Goal: Task Accomplishment & Management: Manage account settings

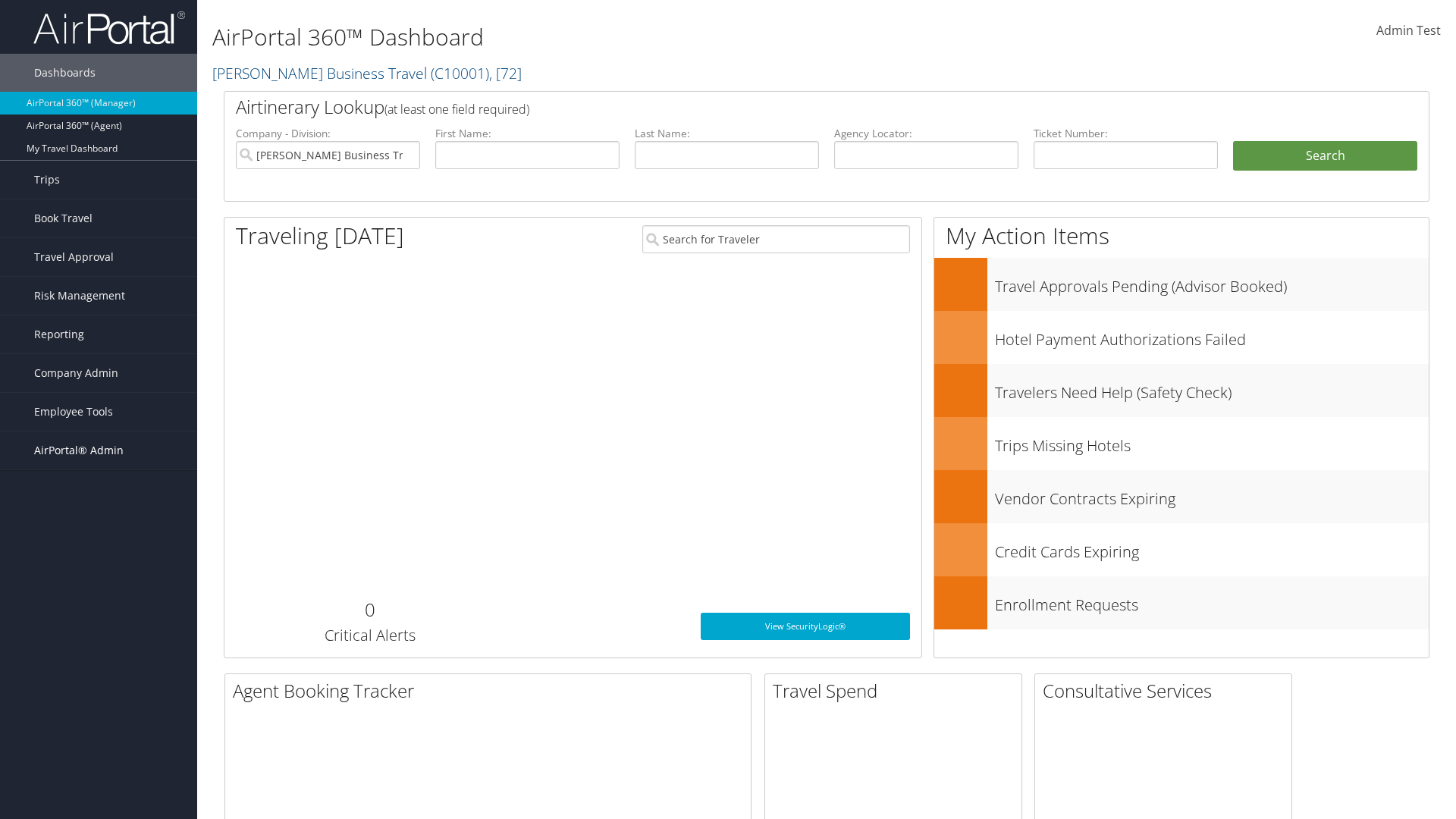
click at [98, 450] on span "AirPortal® Admin" at bounding box center [79, 450] width 89 height 38
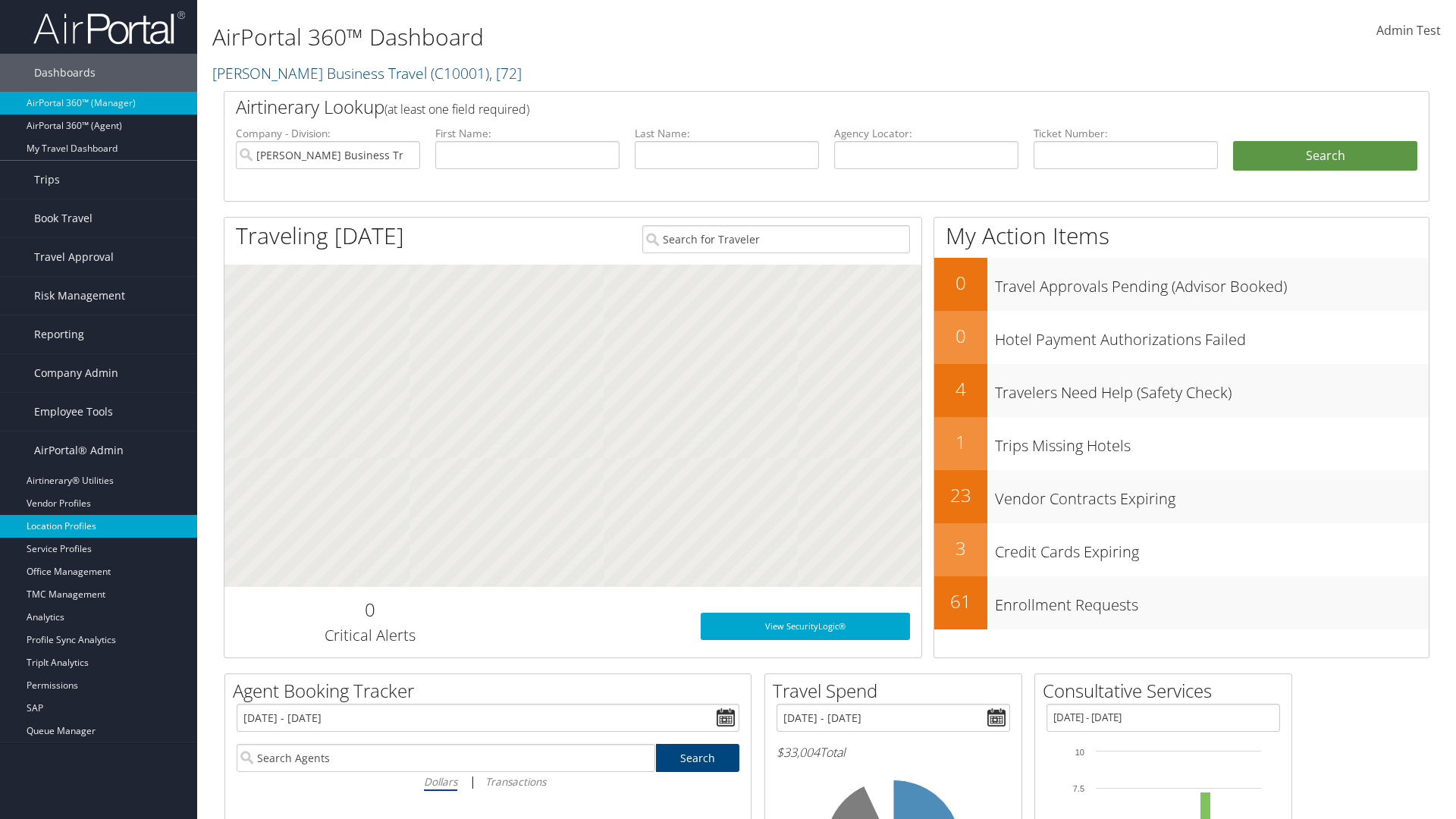
click at [98, 526] on link "Location Profiles" at bounding box center [98, 526] width 197 height 23
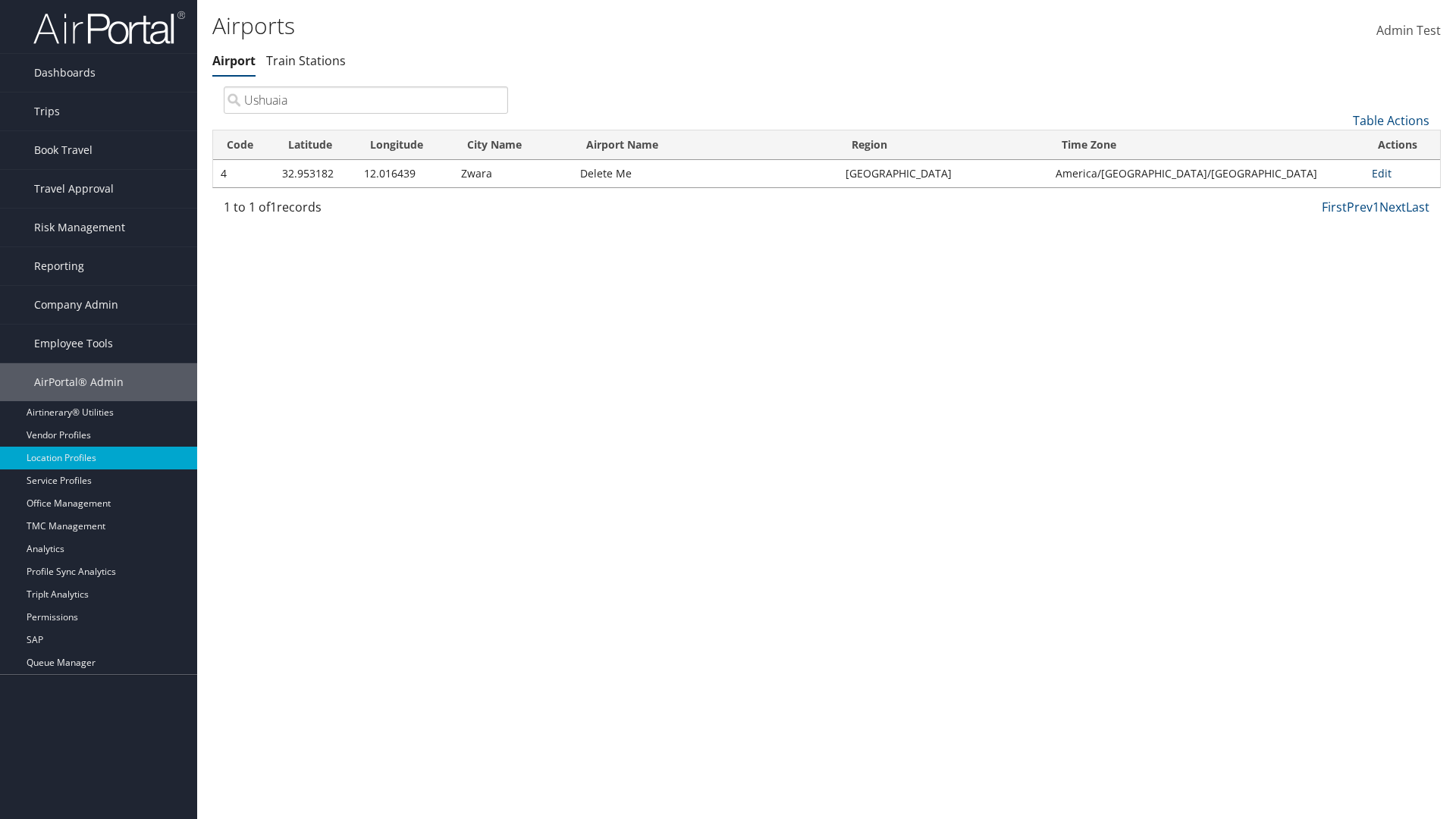
type input "Ushuaia"
click at [1377, 172] on link "Edit" at bounding box center [1382, 173] width 19 height 14
select select "26656"
select select "69"
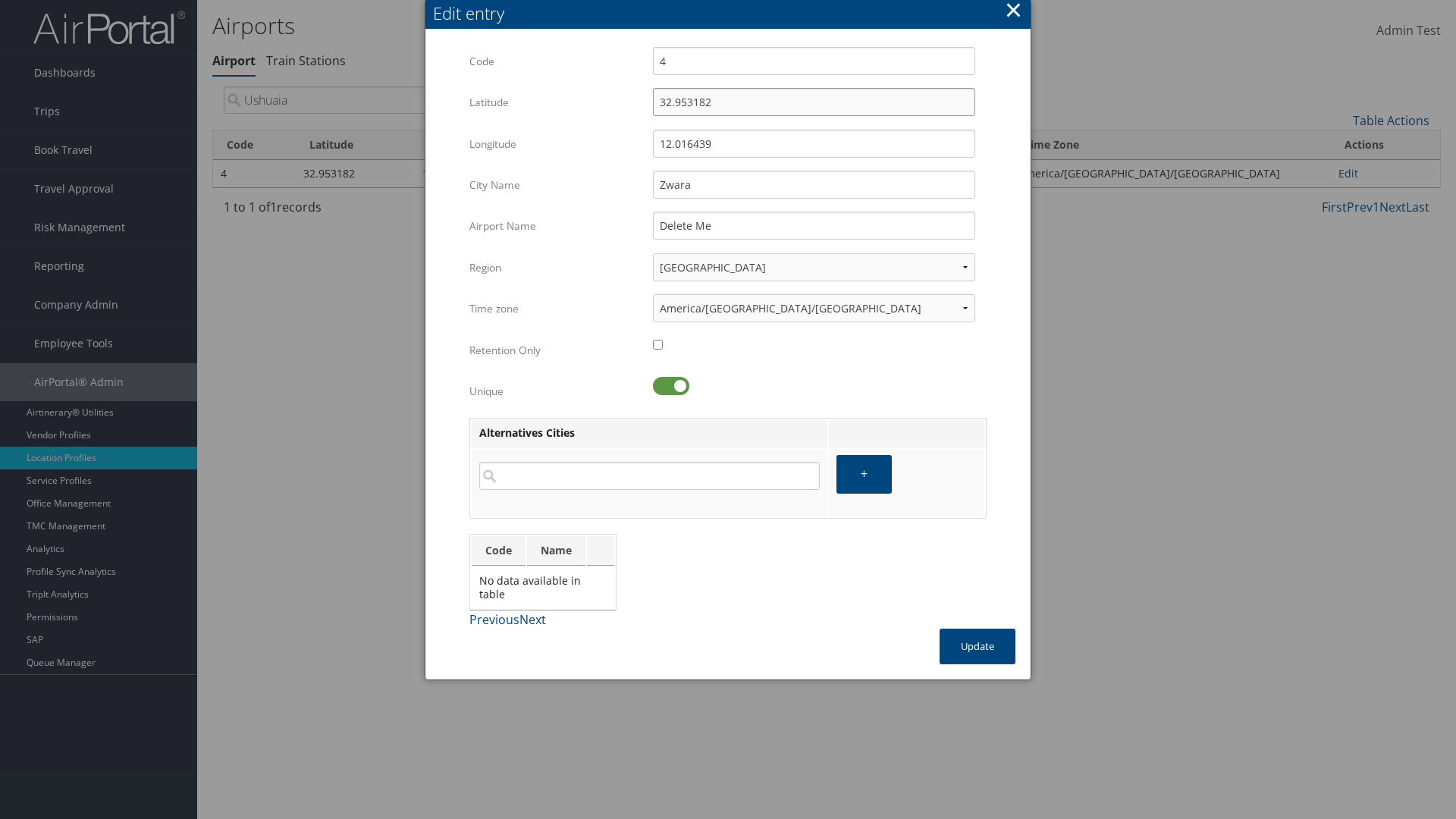
click at [814, 102] on input "32.953182" at bounding box center [814, 102] width 322 height 28
type input "95.323182"
click at [814, 143] on input "12.016439" at bounding box center [814, 144] width 322 height 28
type input "16.120439"
